Goal: Transaction & Acquisition: Subscribe to service/newsletter

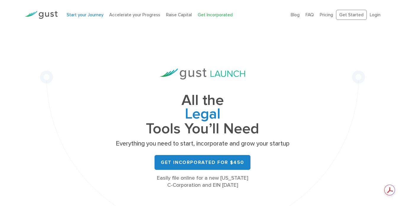
click at [91, 17] on link "Start your Journey" at bounding box center [85, 14] width 37 height 5
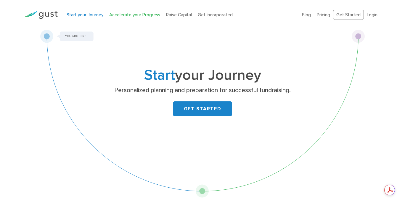
click at [144, 13] on link "Accelerate your Progress" at bounding box center [134, 14] width 51 height 5
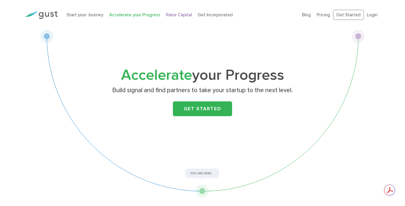
click at [184, 14] on link "Raise Capital" at bounding box center [179, 14] width 26 height 5
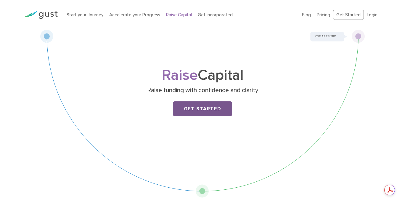
click at [206, 103] on link "Get Started" at bounding box center [202, 108] width 59 height 15
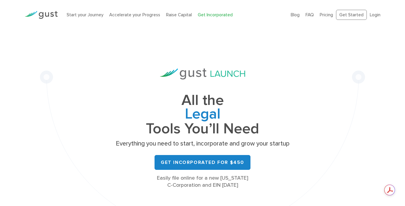
click at [382, 20] on div "Blog FAQ Pricing Get Started Login Login" at bounding box center [335, 15] width 99 height 22
click at [376, 18] on li "Login" at bounding box center [375, 15] width 11 height 7
click at [376, 16] on link "Login" at bounding box center [375, 14] width 11 height 5
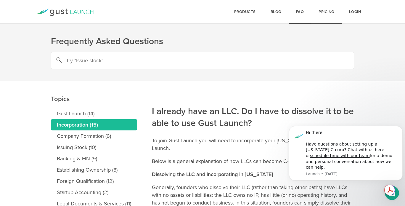
click at [328, 11] on link "Pricing" at bounding box center [326, 12] width 30 height 24
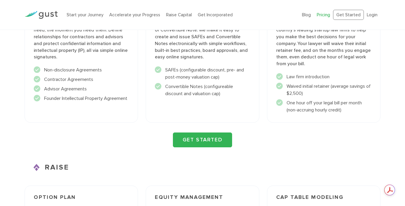
scroll to position [681, 0]
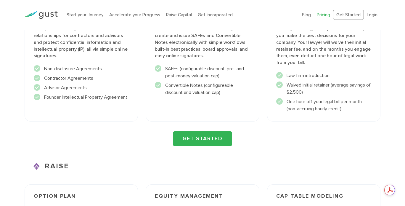
click at [216, 138] on link "GET STARTED" at bounding box center [202, 138] width 59 height 15
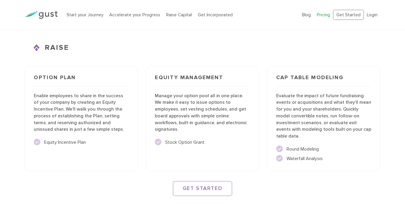
scroll to position [817, 0]
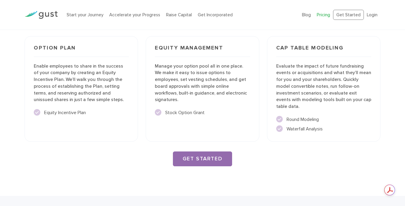
click at [196, 154] on link "GET STARTED" at bounding box center [202, 158] width 59 height 15
